Goal: Information Seeking & Learning: Learn about a topic

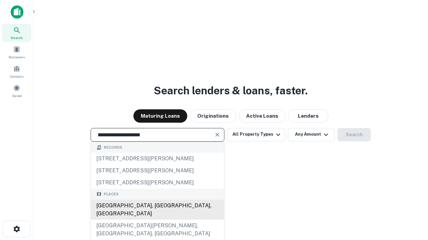
click at [157, 220] on div "[GEOGRAPHIC_DATA], [GEOGRAPHIC_DATA], [GEOGRAPHIC_DATA]" at bounding box center [157, 210] width 133 height 20
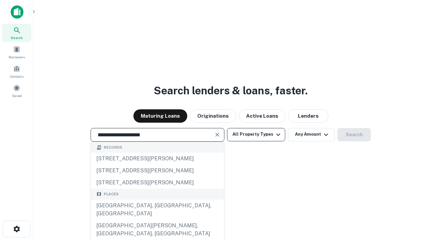
click at [256, 135] on button "All Property Types" at bounding box center [256, 134] width 58 height 13
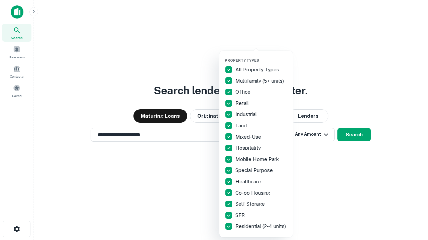
type input "**********"
click at [261, 56] on button "button" at bounding box center [260, 56] width 73 height 0
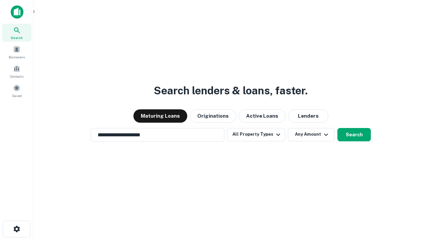
scroll to position [10, 0]
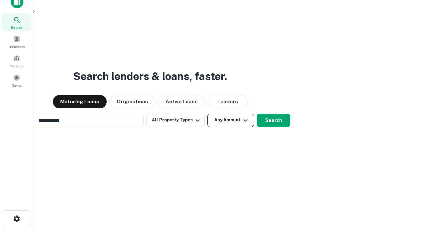
click at [207, 114] on button "Any Amount" at bounding box center [230, 120] width 47 height 13
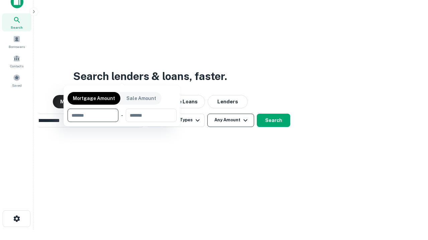
scroll to position [48, 189]
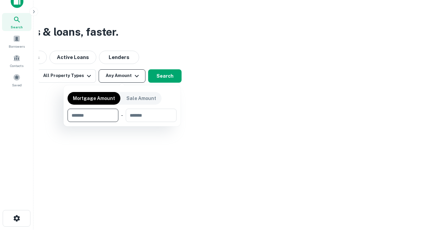
type input "*******"
click at [122, 122] on button "button" at bounding box center [121, 122] width 109 height 0
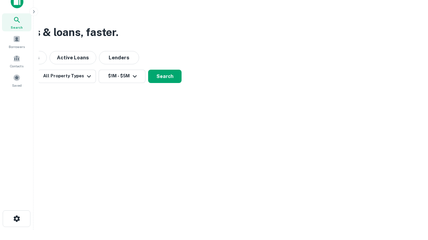
scroll to position [4, 123]
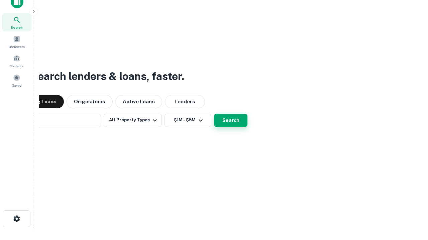
click at [230, 120] on button "Search" at bounding box center [230, 120] width 33 height 13
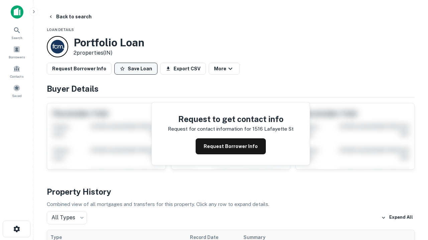
click at [136, 69] on button "Save Loan" at bounding box center [135, 69] width 43 height 12
click at [137, 69] on button "Save Loan" at bounding box center [135, 69] width 43 height 12
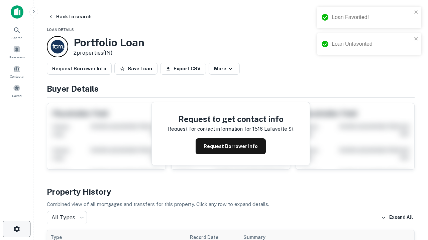
click at [16, 229] on icon "button" at bounding box center [17, 229] width 8 height 8
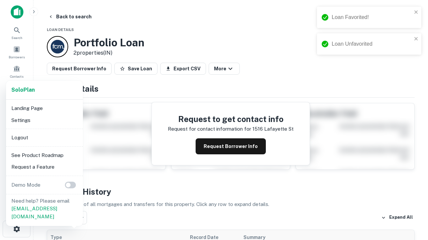
click at [44, 138] on li "Logout" at bounding box center [44, 138] width 71 height 12
